Goal: Information Seeking & Learning: Learn about a topic

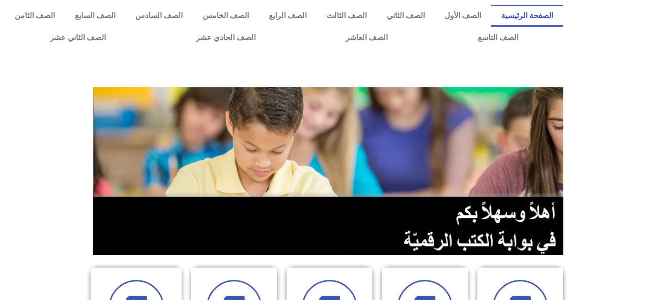
scroll to position [222, 0]
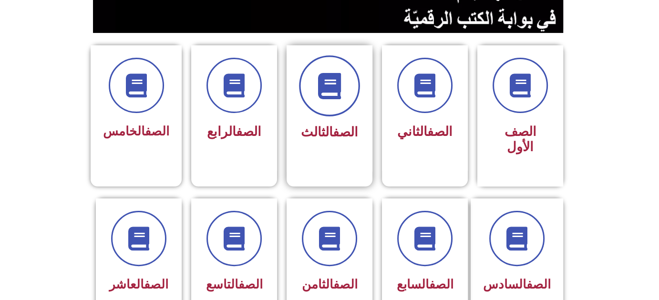
click at [346, 81] on span at bounding box center [329, 85] width 61 height 61
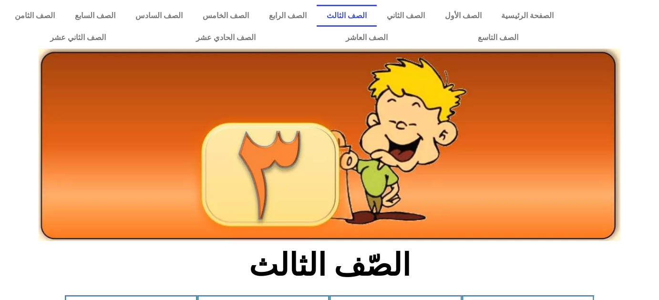
click at [654, 198] on div at bounding box center [329, 166] width 659 height 158
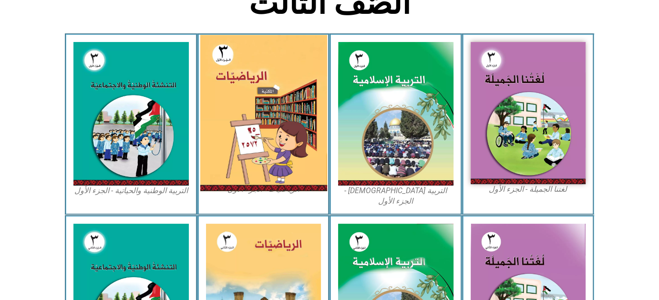
click at [225, 102] on img at bounding box center [263, 113] width 127 height 156
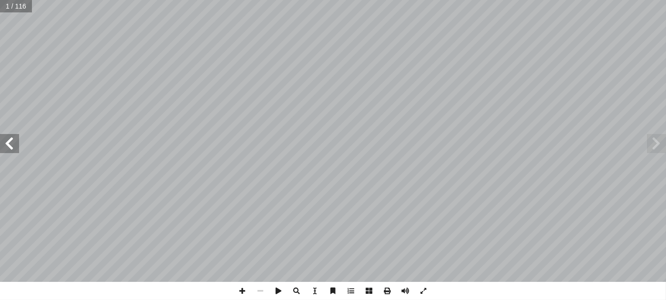
click at [7, 136] on span at bounding box center [9, 143] width 19 height 19
click at [6, 149] on span at bounding box center [9, 143] width 19 height 19
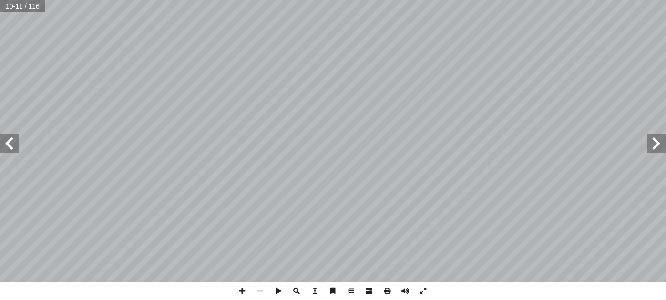
click at [653, 144] on span at bounding box center [656, 143] width 19 height 19
